Goal: Use online tool/utility: Utilize a website feature to perform a specific function

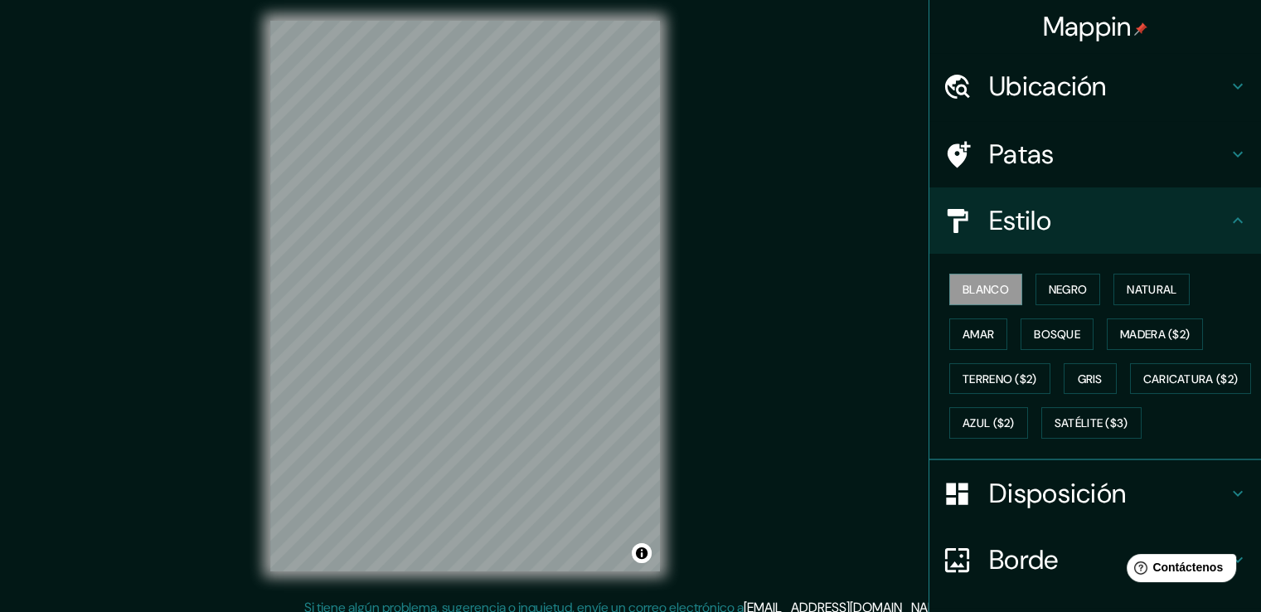
scroll to position [8, 0]
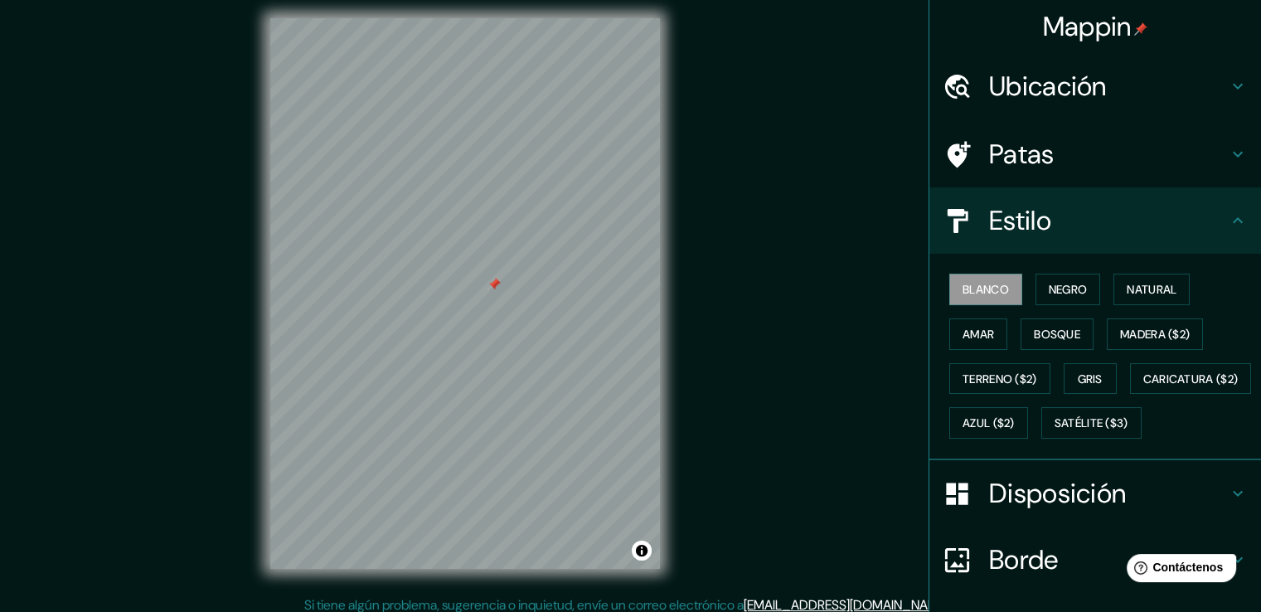
click at [493, 288] on div at bounding box center [493, 284] width 13 height 13
click at [1050, 296] on font "Negro" at bounding box center [1068, 290] width 39 height 22
click at [1113, 286] on button "Natural" at bounding box center [1151, 290] width 76 height 32
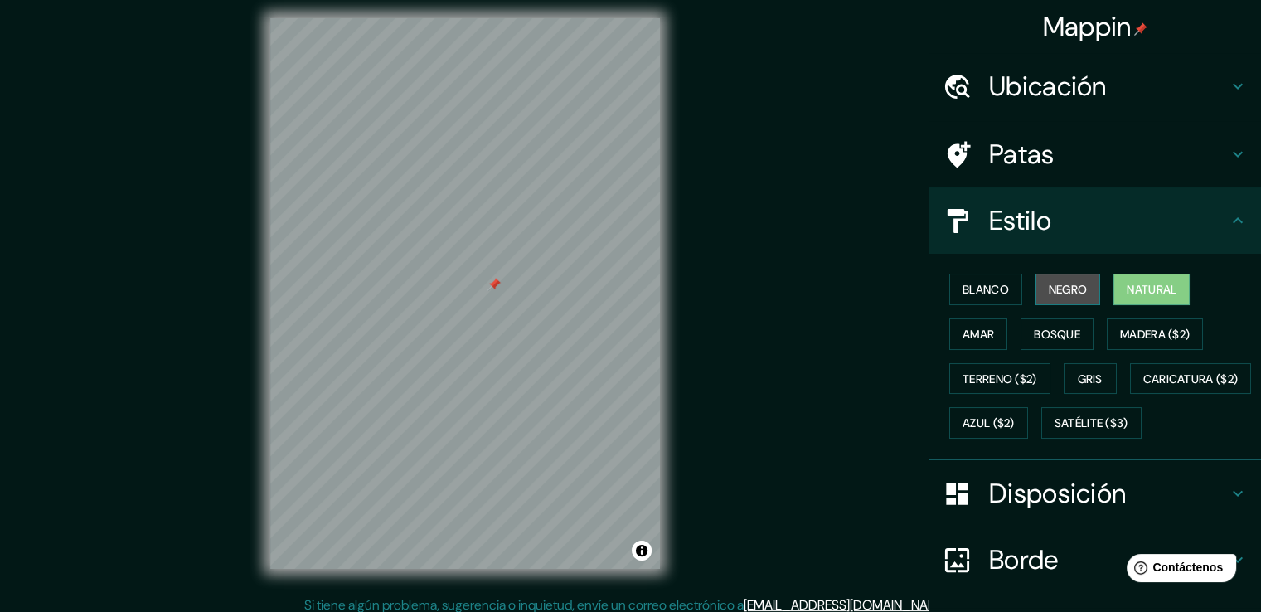
click at [1051, 282] on font "Negro" at bounding box center [1068, 289] width 39 height 15
click at [1087, 322] on div "Blanco Negro Natural Amar Bosque Madera ($2) Terreno ($2) Gris Caricatura ($2) …" at bounding box center [1102, 356] width 318 height 178
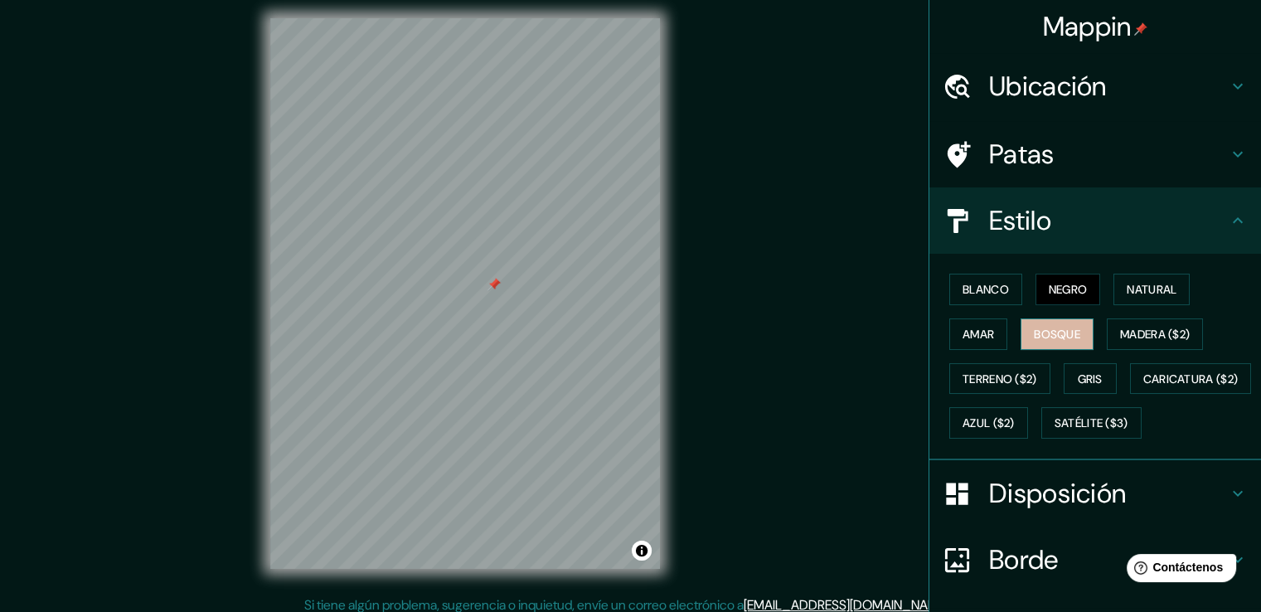
click at [1054, 323] on font "Bosque" at bounding box center [1057, 334] width 46 height 22
click at [996, 282] on font "Blanco" at bounding box center [985, 289] width 46 height 15
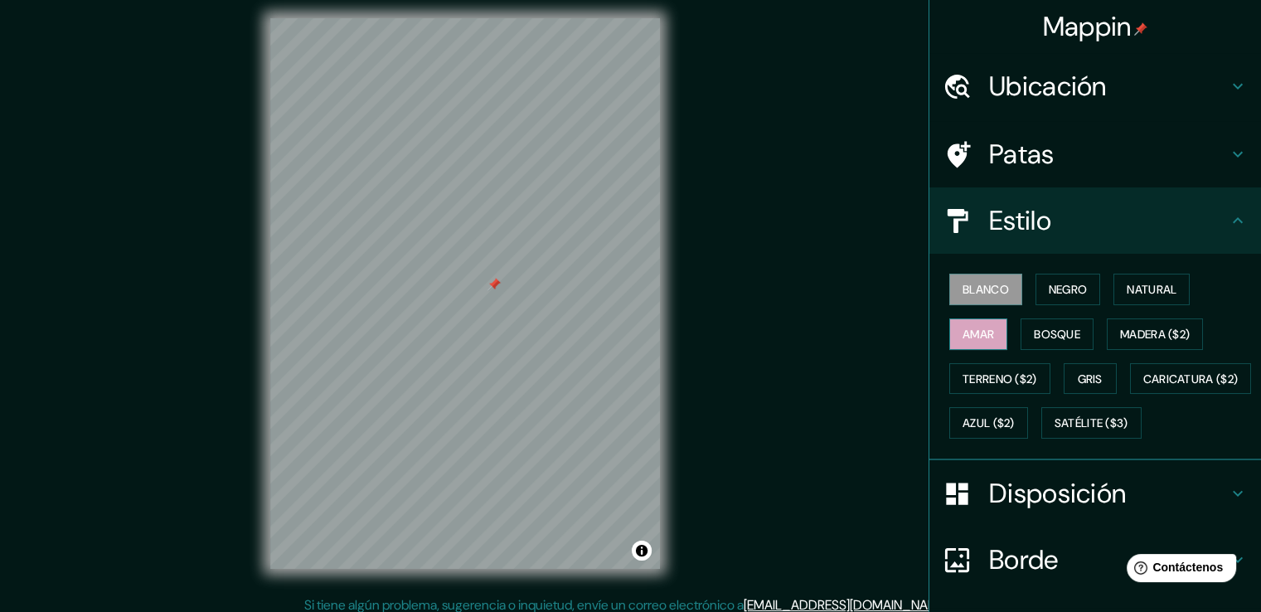
click at [972, 329] on font "Amar" at bounding box center [978, 334] width 32 height 15
click at [1065, 292] on font "Negro" at bounding box center [1068, 289] width 39 height 15
click at [973, 289] on font "Blanco" at bounding box center [985, 289] width 46 height 15
click at [975, 323] on font "Amar" at bounding box center [978, 334] width 32 height 22
click at [1034, 327] on font "Bosque" at bounding box center [1057, 334] width 46 height 15
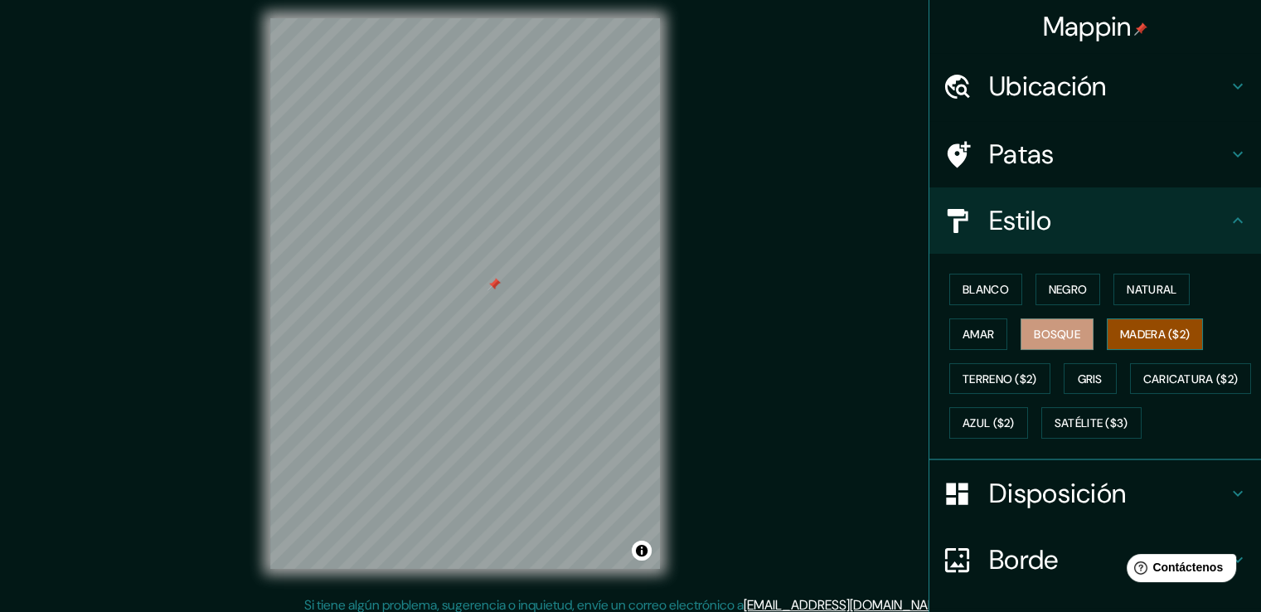
click at [1120, 329] on font "Madera ($2)" at bounding box center [1155, 334] width 70 height 15
click at [993, 382] on font "Terreno ($2)" at bounding box center [999, 378] width 75 height 15
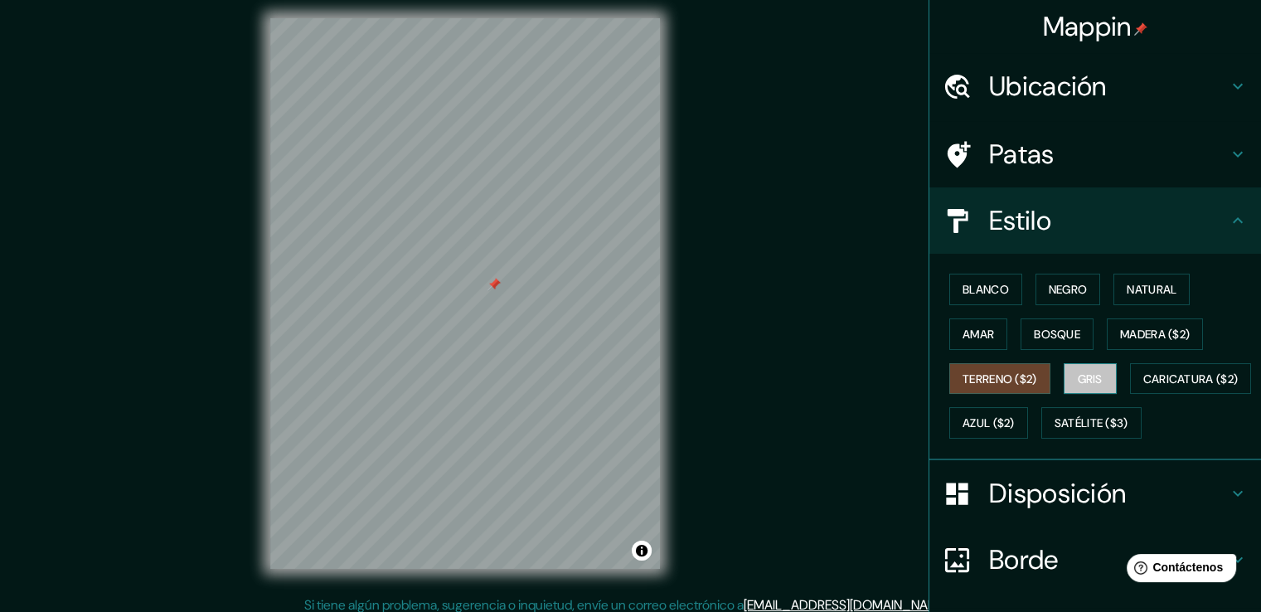
click at [1087, 382] on font "Gris" at bounding box center [1090, 378] width 25 height 15
click at [1049, 289] on font "Negro" at bounding box center [1068, 289] width 39 height 15
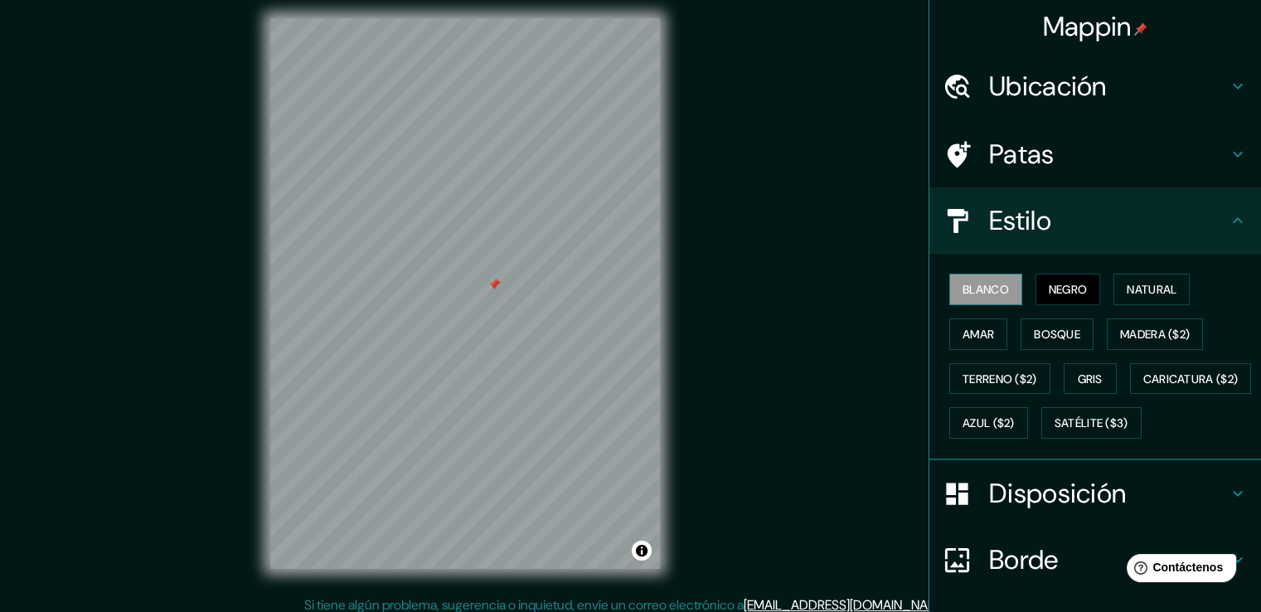
click at [962, 295] on font "Blanco" at bounding box center [985, 289] width 46 height 15
click at [1040, 301] on button "Negro" at bounding box center [1067, 290] width 65 height 32
click at [977, 299] on button "Blanco" at bounding box center [985, 290] width 73 height 32
click at [1017, 288] on div "Blanco Negro Natural Amar Bosque Madera ($2) Terreno ($2) Gris Caricatura ($2) …" at bounding box center [1102, 356] width 318 height 178
click at [1052, 292] on font "Negro" at bounding box center [1068, 289] width 39 height 15
